Goal: Task Accomplishment & Management: Complete application form

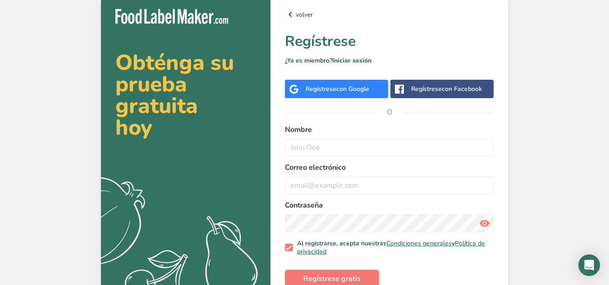
scroll to position [31, 0]
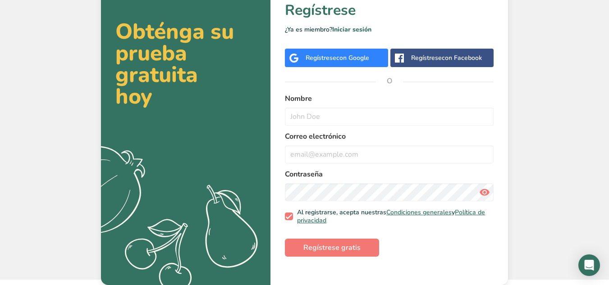
click at [340, 62] on div "Regístrese con Google" at bounding box center [338, 57] width 64 height 9
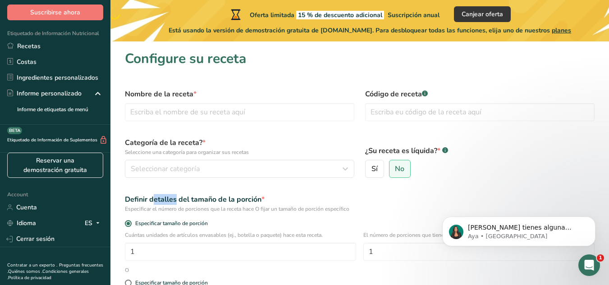
click at [492, 133] on div "¿Su receta es líquida? * .a-a{fill:#347362;}.b-a{fill:#fff;} Sí No" at bounding box center [480, 157] width 240 height 51
